Goal: Navigation & Orientation: Find specific page/section

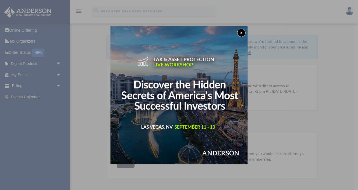
click at [240, 31] on button "x" at bounding box center [241, 33] width 8 height 8
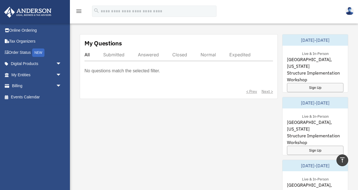
scroll to position [308, 0]
click at [28, 63] on link "Digital Products arrow_drop_down" at bounding box center [37, 63] width 66 height 11
click at [58, 63] on span "arrow_drop_down" at bounding box center [61, 63] width 11 height 11
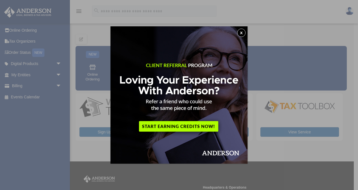
click at [242, 32] on button "x" at bounding box center [241, 33] width 8 height 8
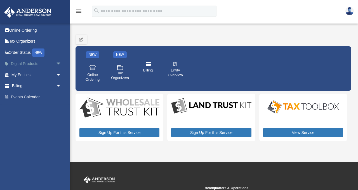
click at [57, 63] on span "arrow_drop_down" at bounding box center [61, 63] width 11 height 11
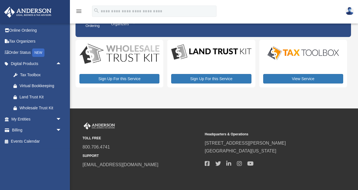
scroll to position [77, 0]
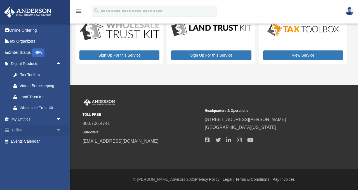
click at [59, 129] on span "arrow_drop_down" at bounding box center [61, 129] width 11 height 11
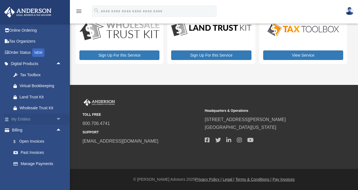
click at [59, 117] on span "arrow_drop_down" at bounding box center [61, 118] width 11 height 11
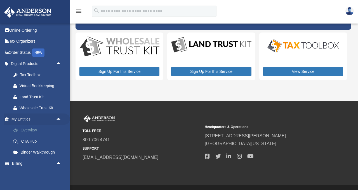
scroll to position [59, 0]
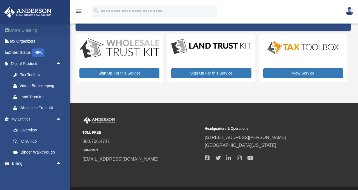
click at [43, 31] on link "Online Ordering" at bounding box center [37, 30] width 66 height 11
